Goal: Transaction & Acquisition: Purchase product/service

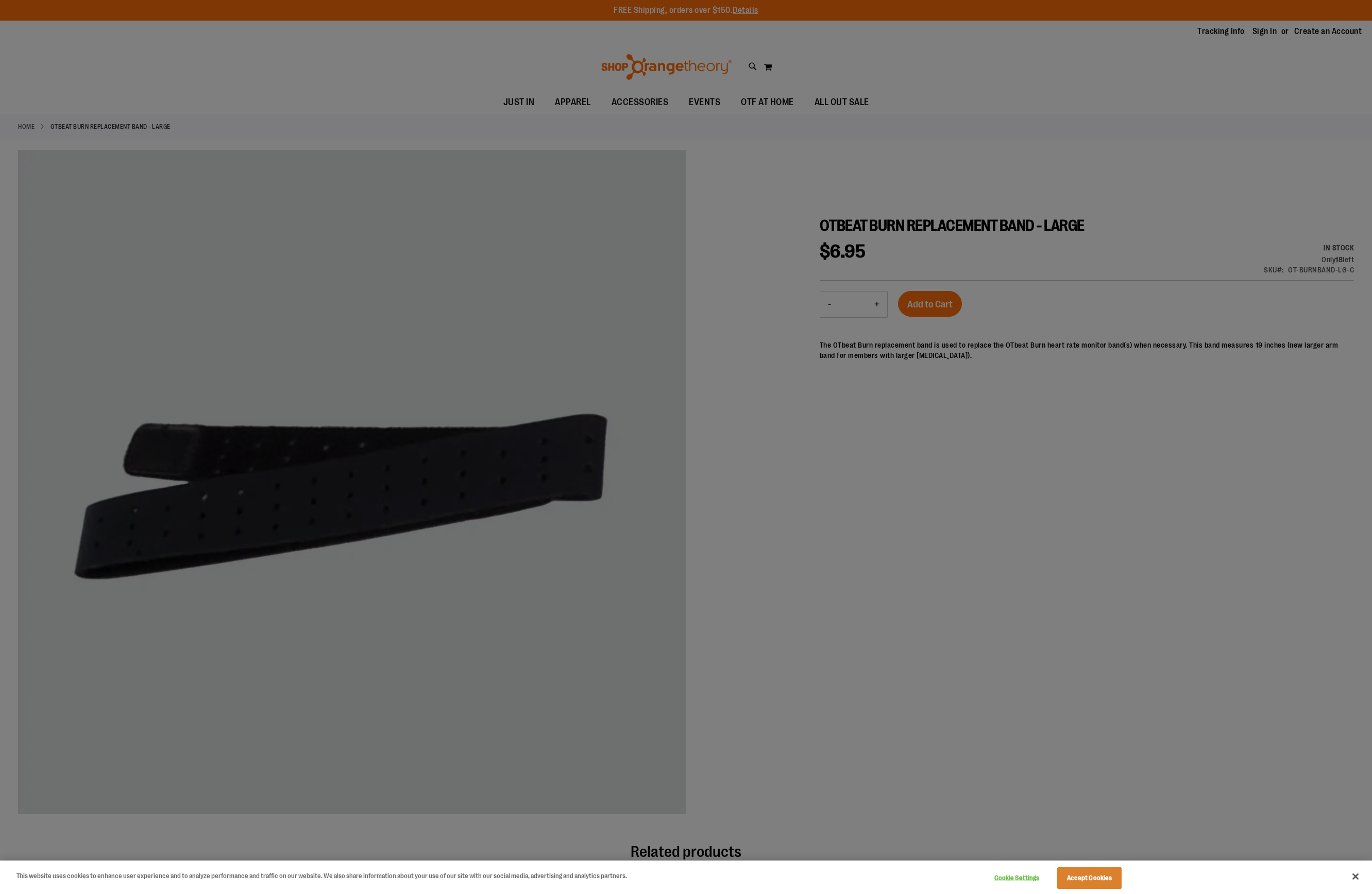
drag, startPoint x: 776, startPoint y: 152, endPoint x: 745, endPoint y: 145, distance: 31.8
click at [774, 153] on div at bounding box center [686, 447] width 1372 height 894
click at [616, 98] on div at bounding box center [686, 447] width 1372 height 894
click at [1102, 875] on button "Accept Cookies" at bounding box center [1089, 878] width 64 height 22
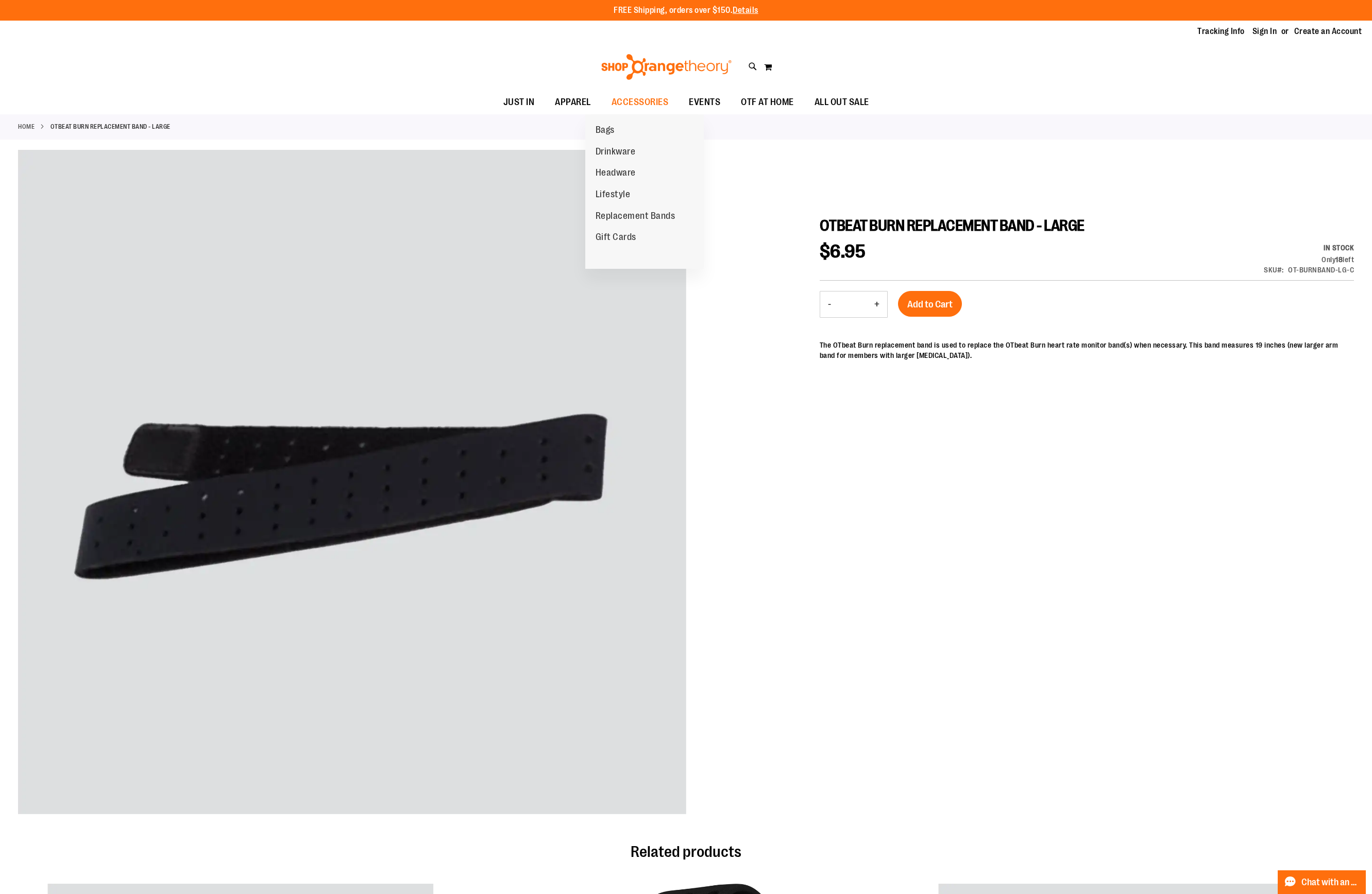
click at [649, 211] on span "Replacement Bands" at bounding box center [636, 217] width 80 height 13
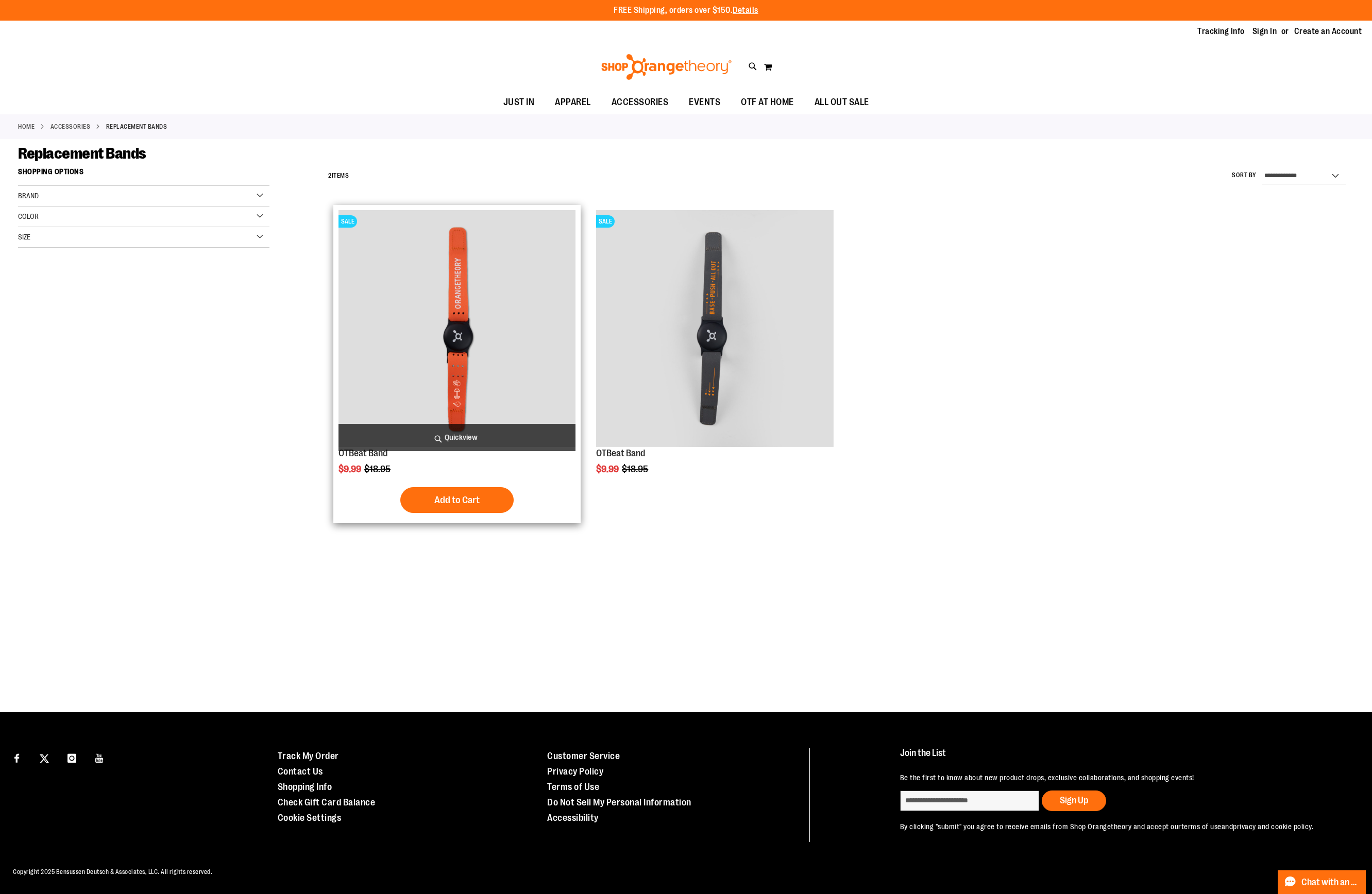
click at [471, 332] on img "product" at bounding box center [457, 329] width 237 height 237
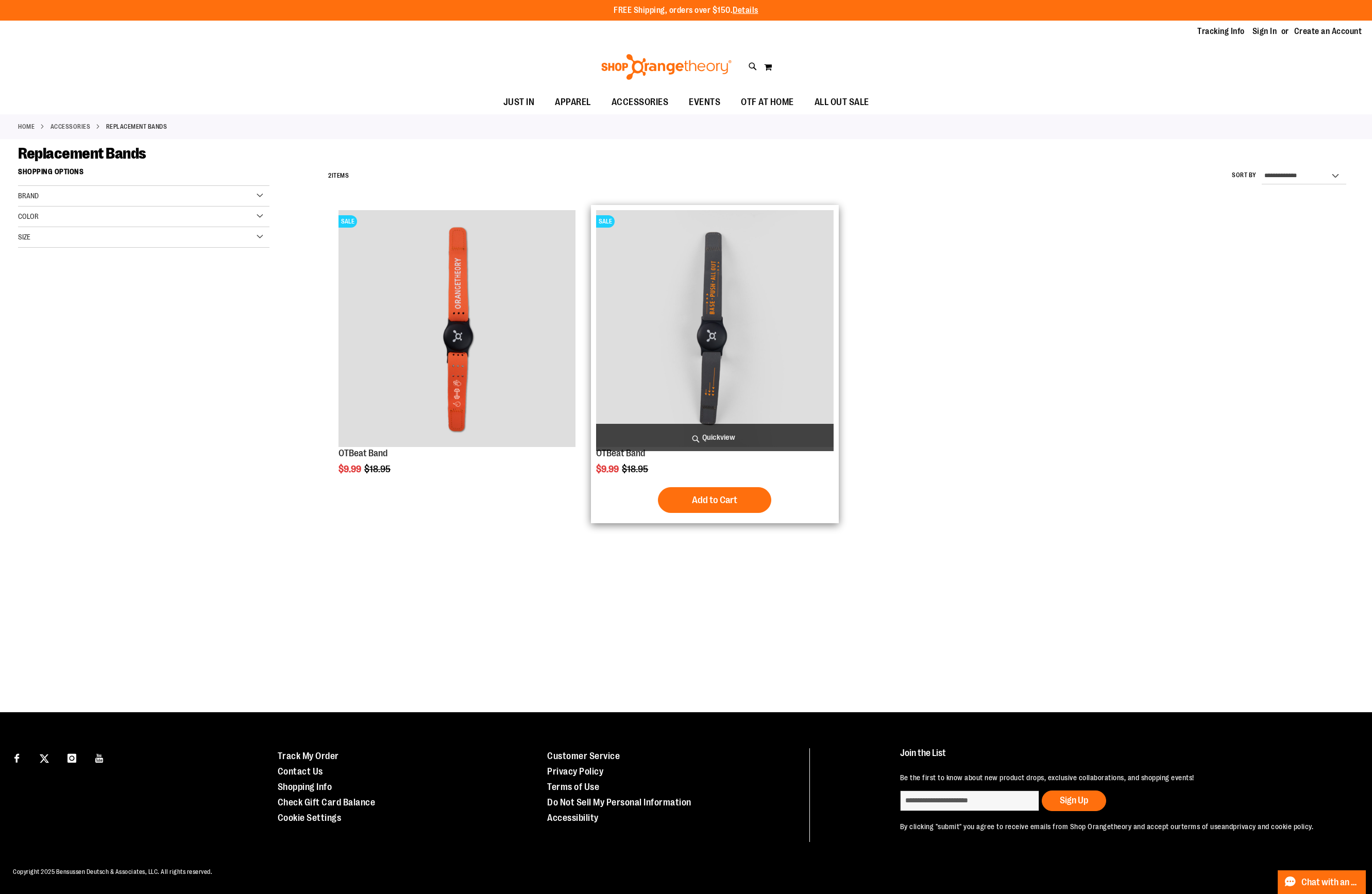
click at [746, 304] on img "product" at bounding box center [715, 329] width 237 height 237
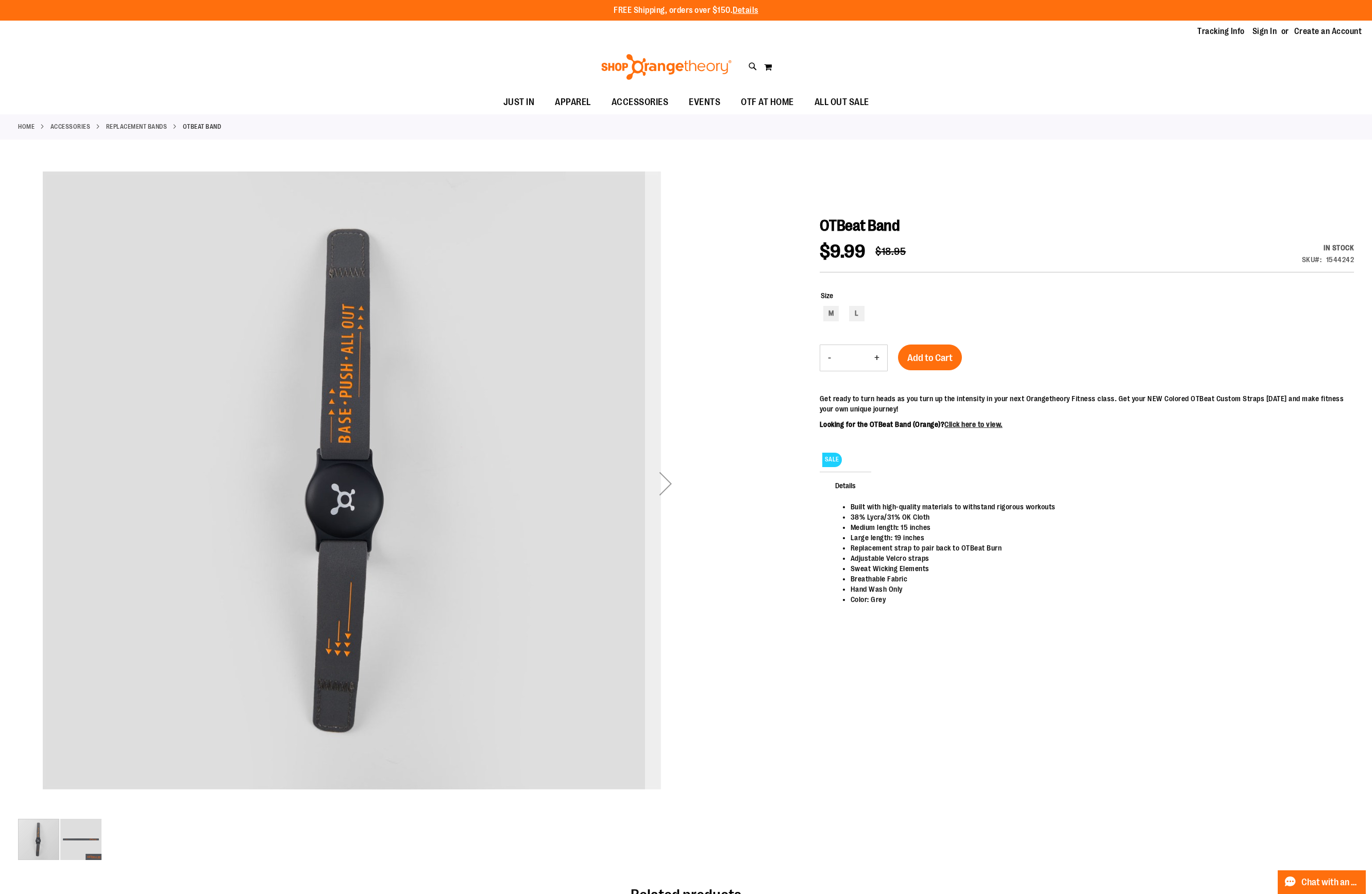
click at [667, 484] on div "Next" at bounding box center [666, 484] width 41 height 41
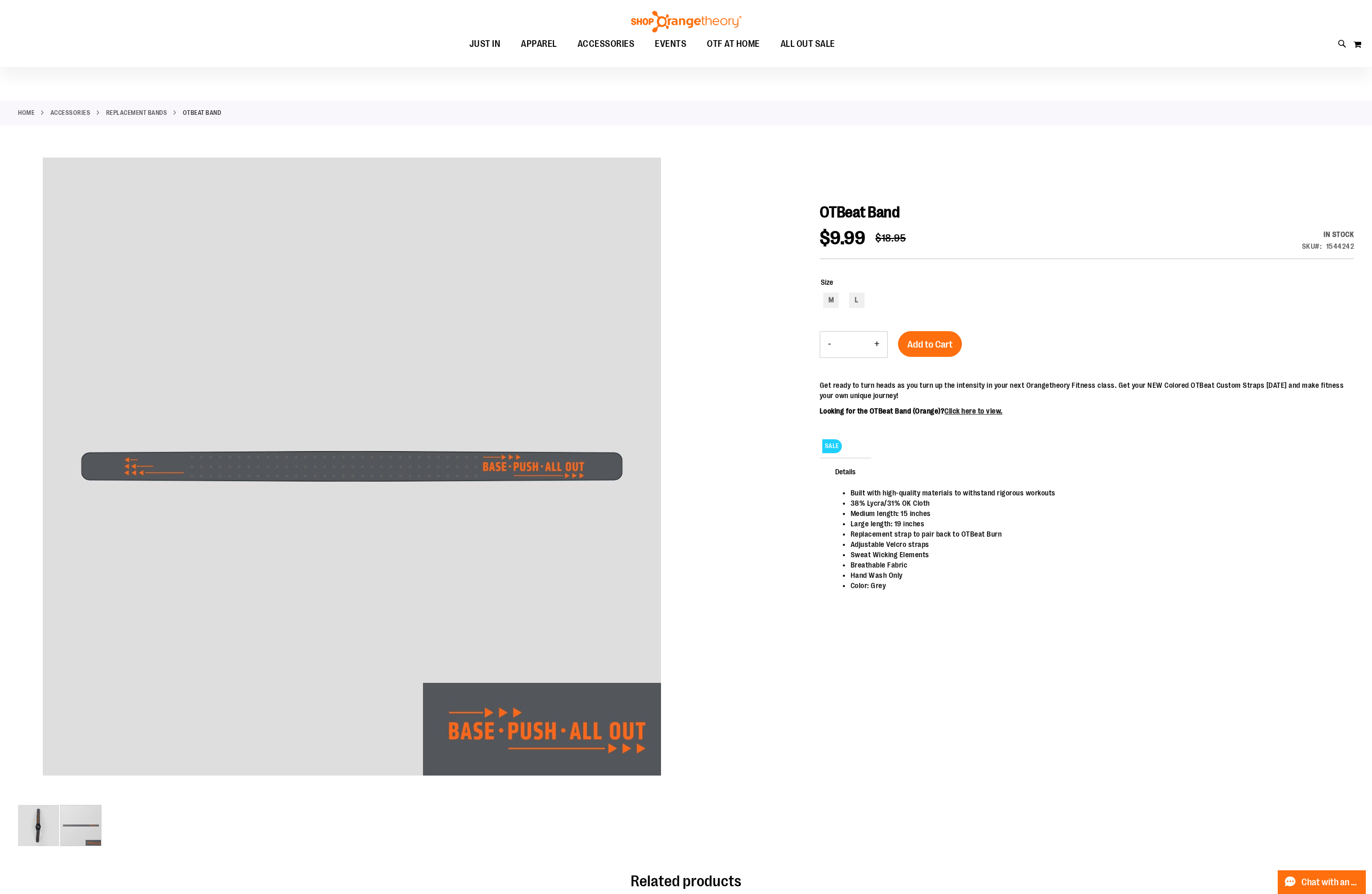
scroll to position [16, 0]
